Goal: Information Seeking & Learning: Learn about a topic

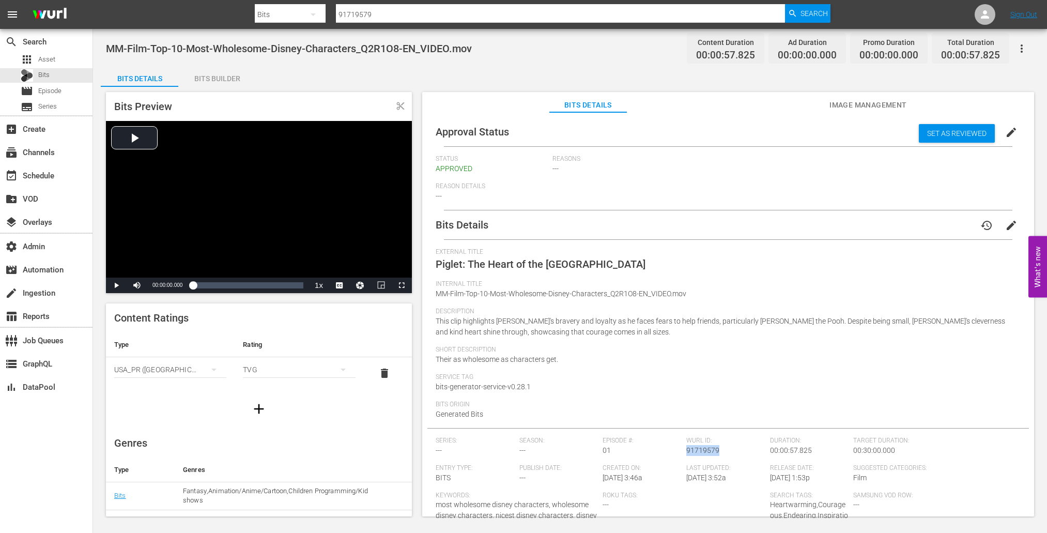
scroll to position [24, 0]
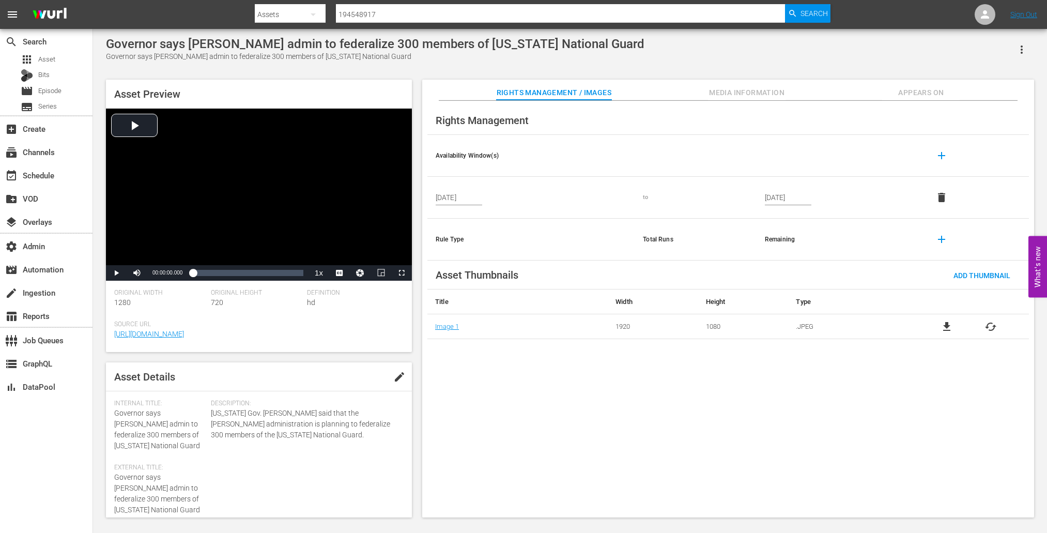
scroll to position [231, 0]
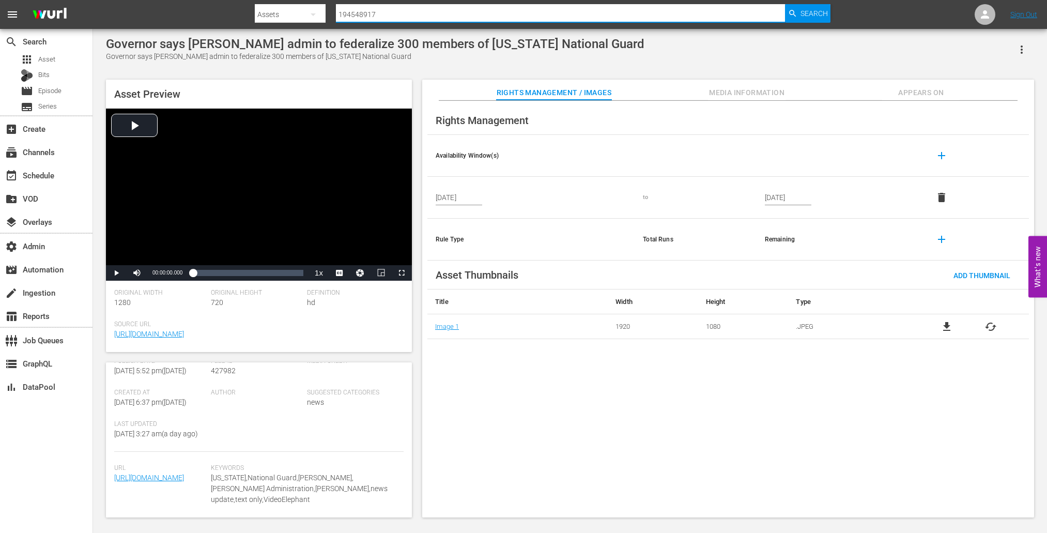
click at [520, 19] on input "194548917" at bounding box center [560, 14] width 449 height 25
paste input "194219898"
paste input "text"
type input "194219898"
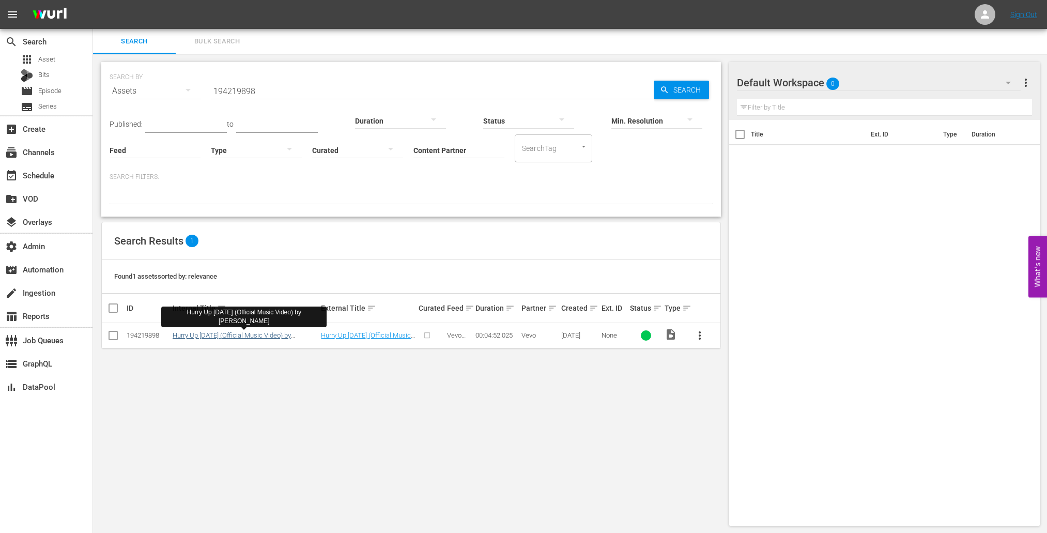
click at [209, 338] on link "Hurry Up Tomorrow (Official Music Video) by The Weeknd" at bounding box center [234, 338] width 122 height 15
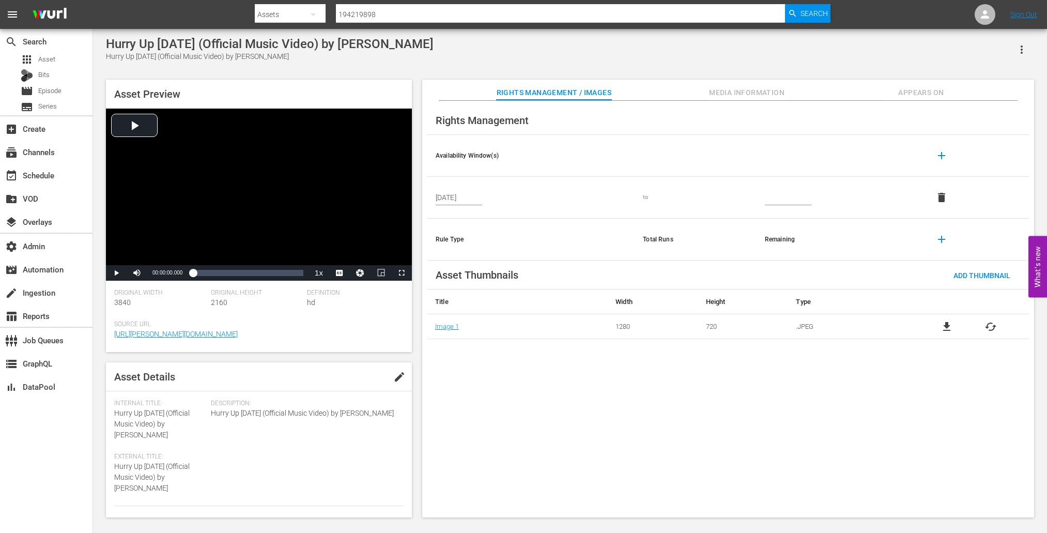
click at [728, 94] on span "Media Information" at bounding box center [746, 92] width 77 height 13
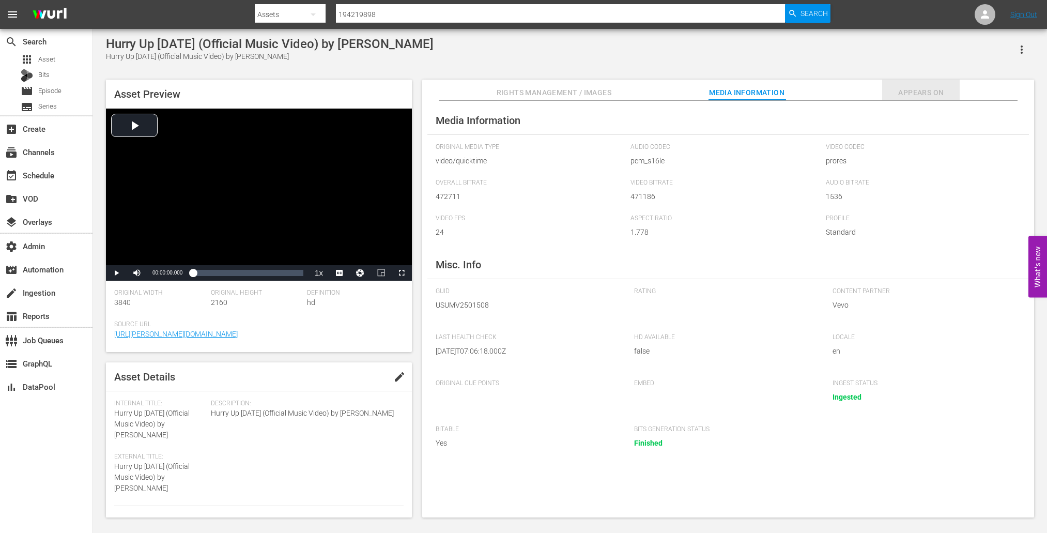
click at [907, 84] on button "Appears On" at bounding box center [920, 90] width 77 height 21
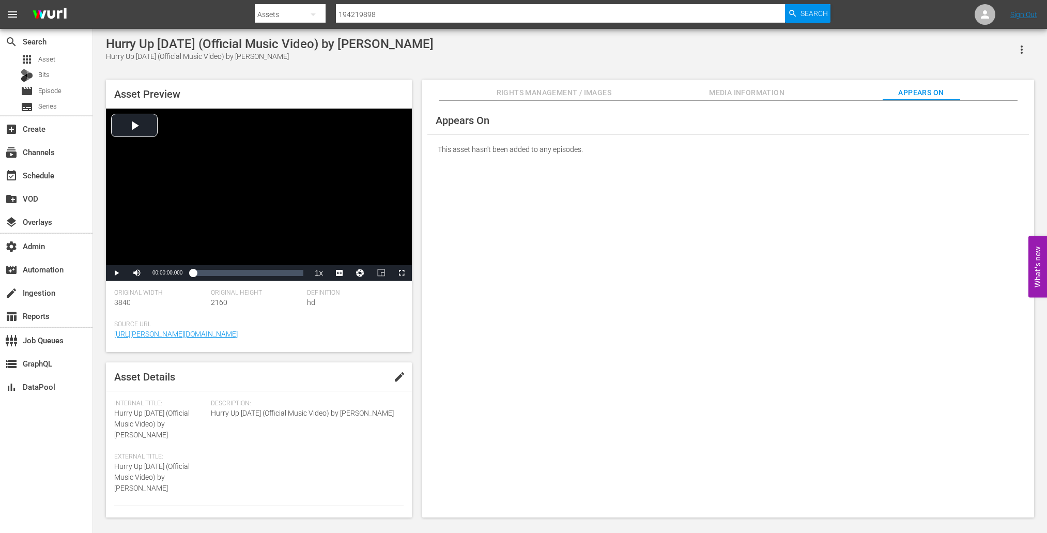
click at [513, 90] on span "Rights Management / Images" at bounding box center [554, 92] width 115 height 13
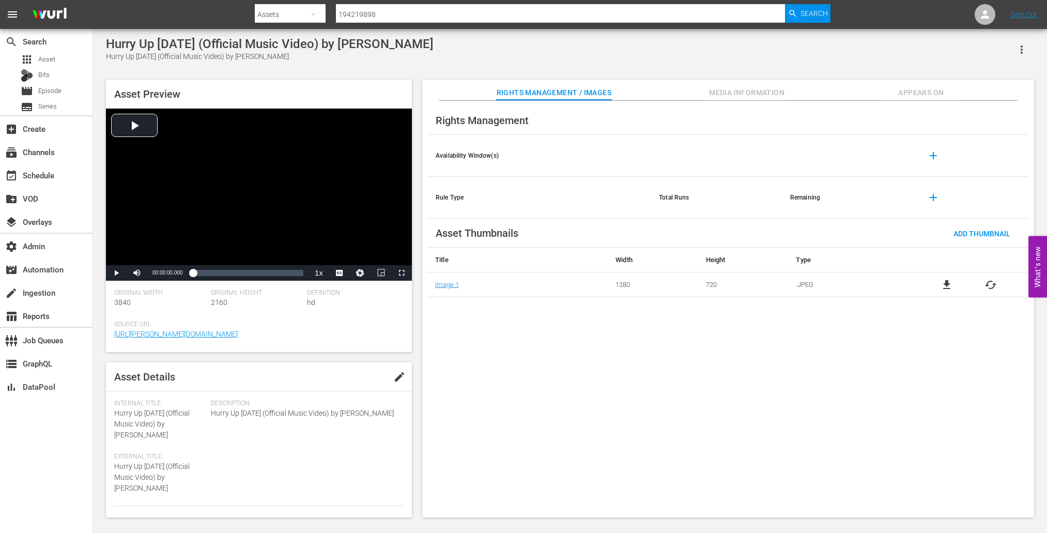
click at [1020, 37] on button "button" at bounding box center [1021, 49] width 25 height 25
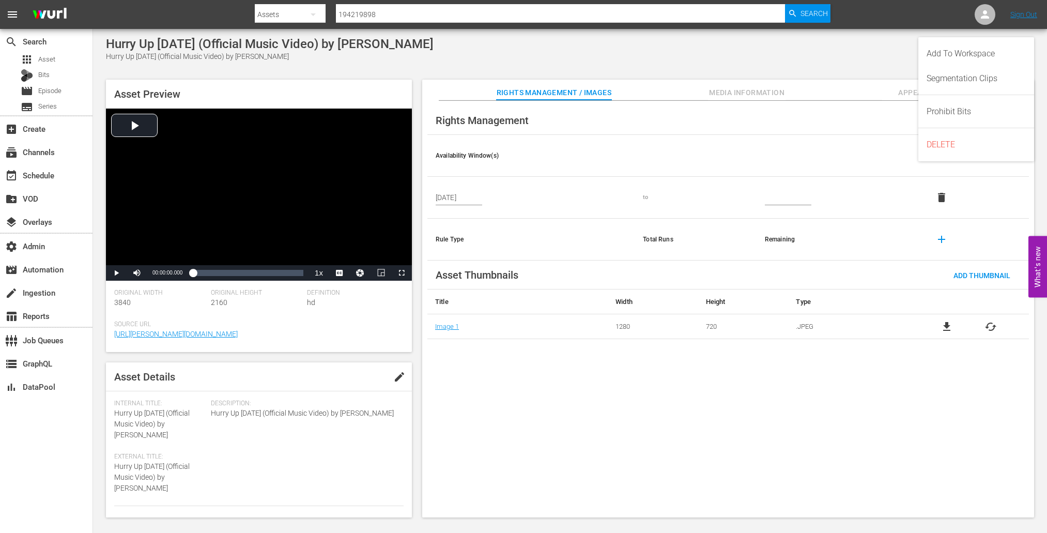
click at [555, 384] on div "Rights Management Availability Window(s) add May 17, 2025 to delete Rule Type T…" at bounding box center [728, 309] width 612 height 417
click at [1019, 43] on icon "button" at bounding box center [1021, 49] width 12 height 12
click at [643, 150] on th at bounding box center [695, 156] width 122 height 42
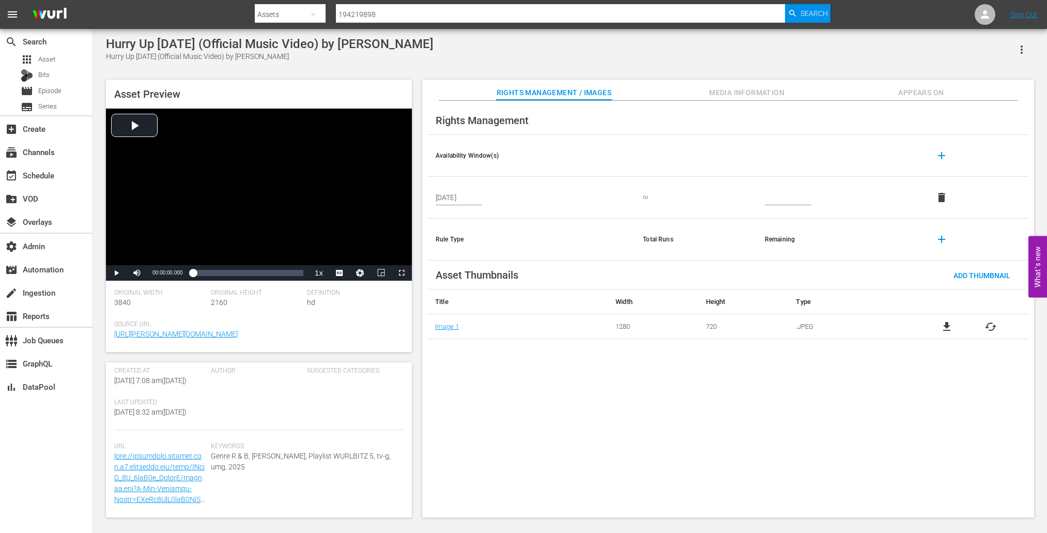
scroll to position [242, 0]
click at [921, 365] on div "Rights Management Availability Window(s) add May 17, 2025 to delete Rule Type T…" at bounding box center [728, 309] width 612 height 417
click at [710, 87] on span "Media Information" at bounding box center [746, 92] width 77 height 13
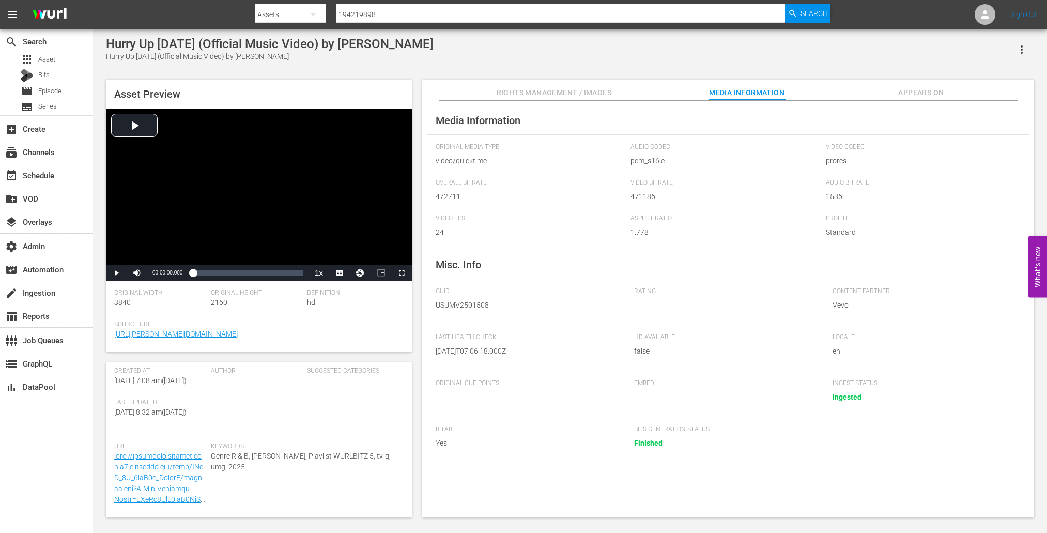
scroll to position [0, 0]
click at [954, 86] on button "Appears On" at bounding box center [920, 90] width 77 height 21
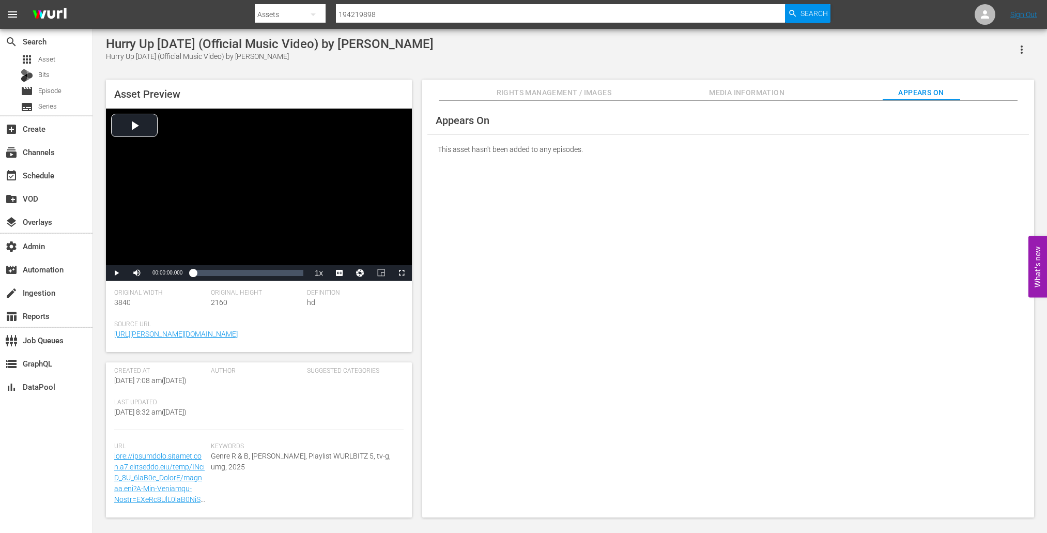
click at [1020, 57] on button "button" at bounding box center [1021, 49] width 25 height 25
click at [585, 174] on div "Appears On This asset hasn't been added to any episodes." at bounding box center [728, 309] width 612 height 417
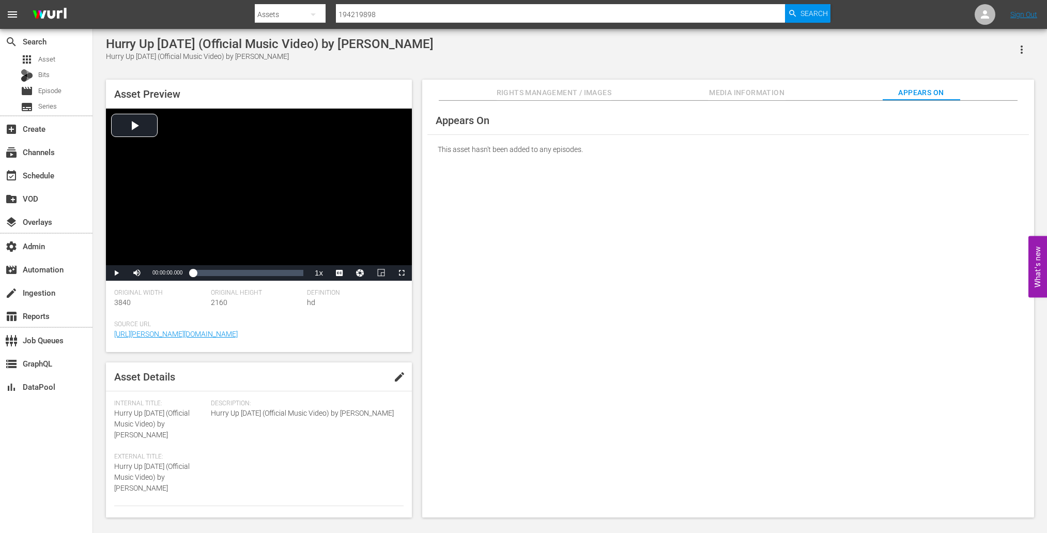
click at [389, 371] on button "edit" at bounding box center [399, 376] width 25 height 25
click at [435, 361] on div "Appears On This asset hasn't been added to any episodes." at bounding box center [728, 309] width 612 height 417
click at [531, 312] on div "Appears On This asset hasn't been added to any episodes." at bounding box center [728, 309] width 612 height 417
click at [592, 308] on div "Appears On This asset hasn't been added to any episodes." at bounding box center [728, 309] width 612 height 417
